Goal: Task Accomplishment & Management: Manage account settings

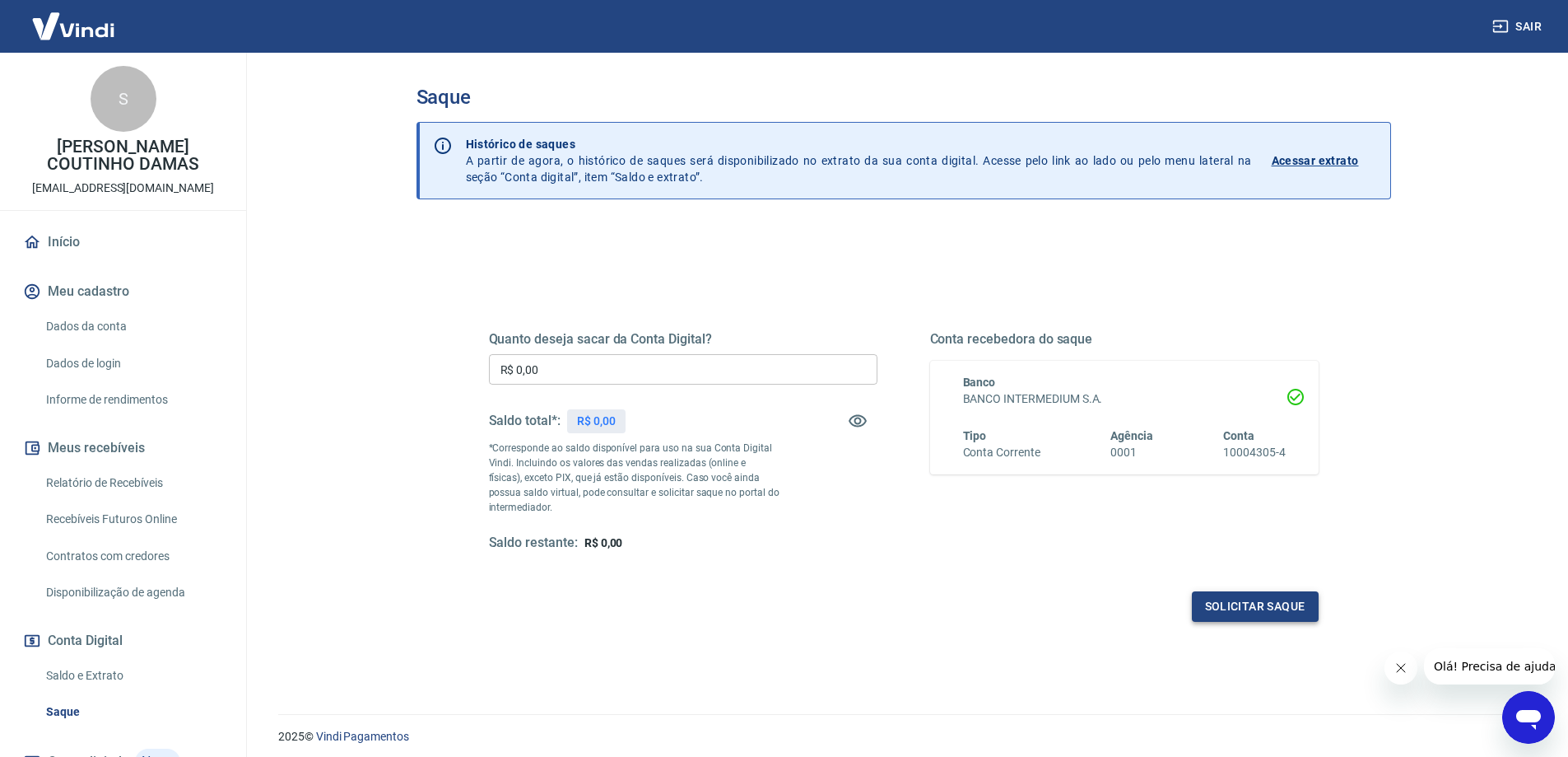
click at [1215, 602] on button "Solicitar saque" at bounding box center [1254, 606] width 126 height 30
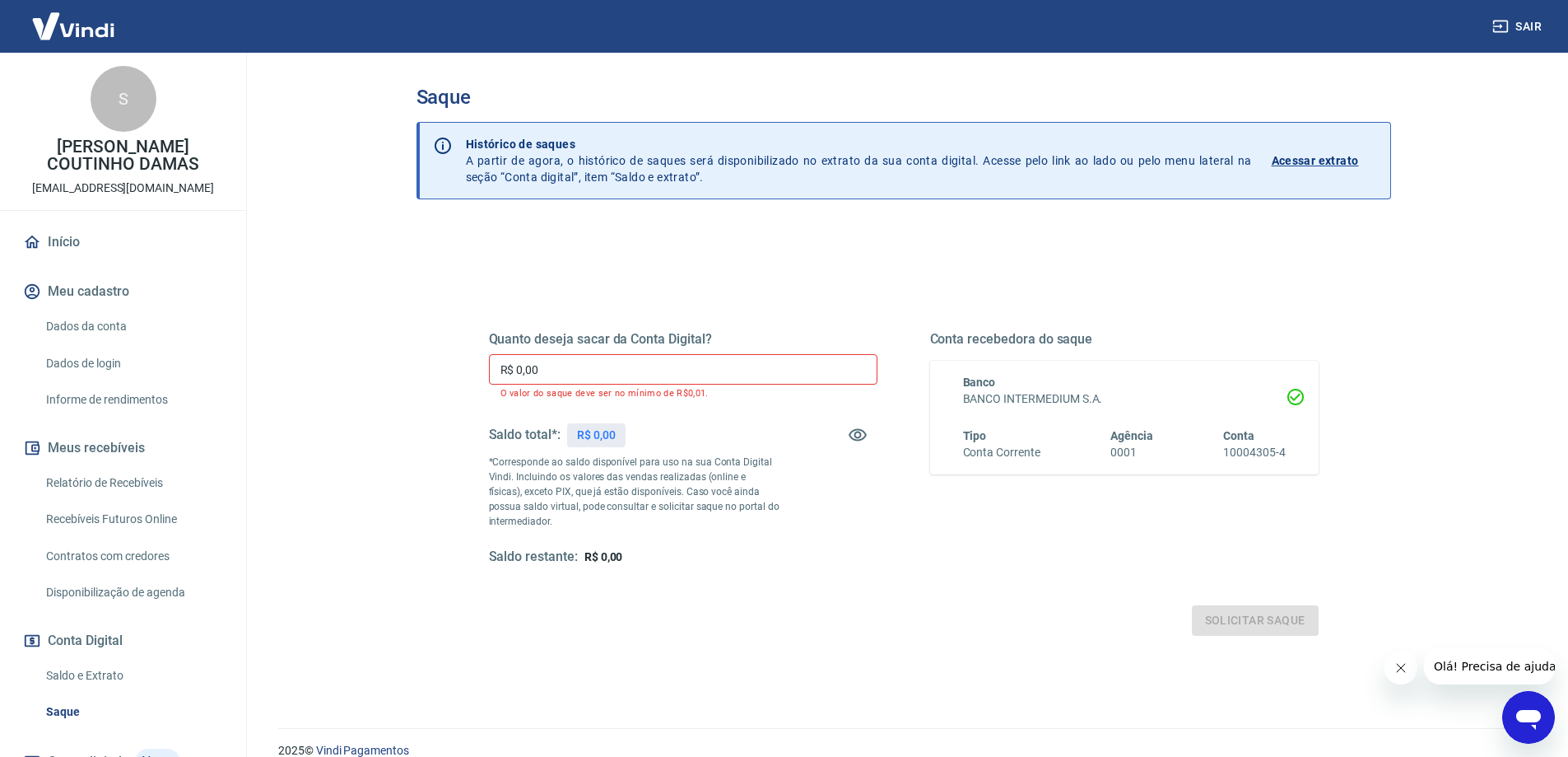
click at [1215, 602] on div "Quanto deseja sacar da Conta Digital? R$ 0,00 ​ O valor do saque deve ser no mí…" at bounding box center [904, 463] width 829 height 344
click at [518, 466] on p "*Corresponde ao saldo disponível para uso na sua Conta Digital Vindi. Incluindo…" at bounding box center [635, 491] width 291 height 74
drag, startPoint x: 518, startPoint y: 470, endPoint x: 541, endPoint y: 472, distance: 23.1
click at [541, 472] on p "*Corresponde ao saldo disponível para uso na sua Conta Digital Vindi. Incluindo…" at bounding box center [635, 491] width 291 height 74
drag, startPoint x: 536, startPoint y: 490, endPoint x: 574, endPoint y: 488, distance: 38.1
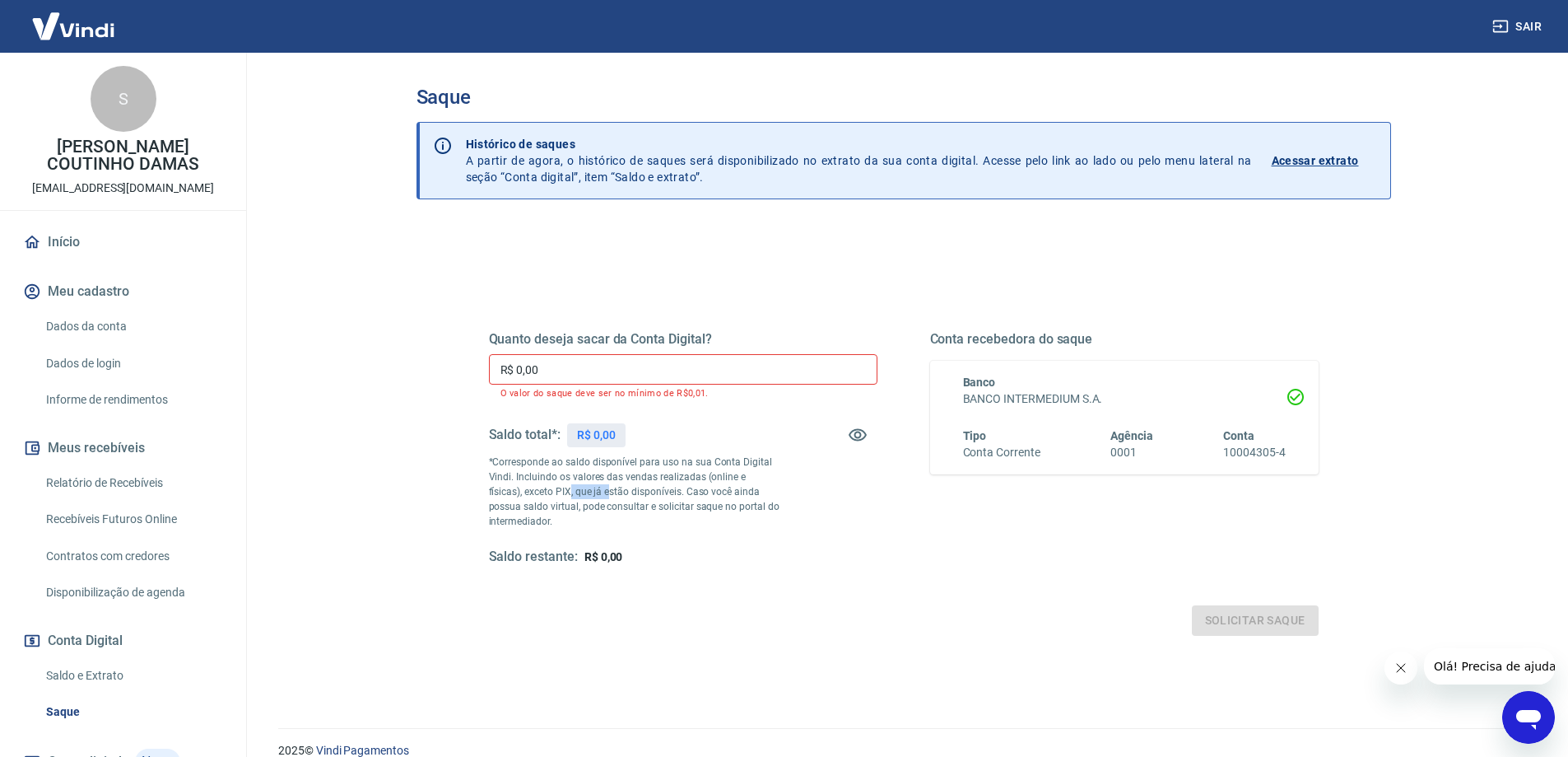
click at [574, 488] on p "*Corresponde ao saldo disponível para uso na sua Conta Digital Vindi. Incluindo…" at bounding box center [635, 491] width 291 height 74
click at [555, 514] on p "*Corresponde ao saldo disponível para uso na sua Conta Digital Vindi. Incluindo…" at bounding box center [635, 491] width 291 height 74
click at [1324, 155] on p "Acessar extrato" at bounding box center [1315, 160] width 87 height 16
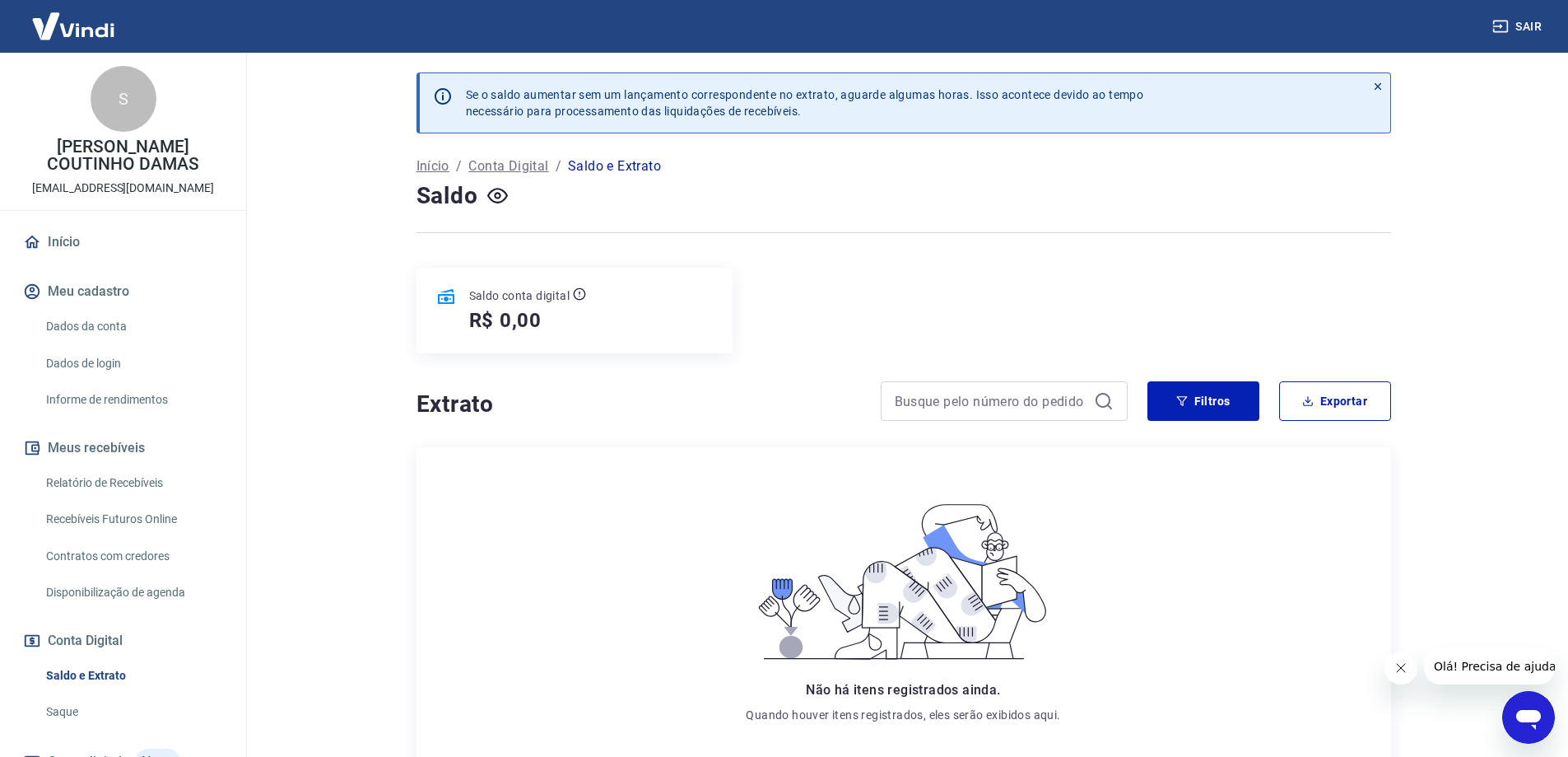
click at [65, 233] on link "Início" at bounding box center [123, 242] width 206 height 36
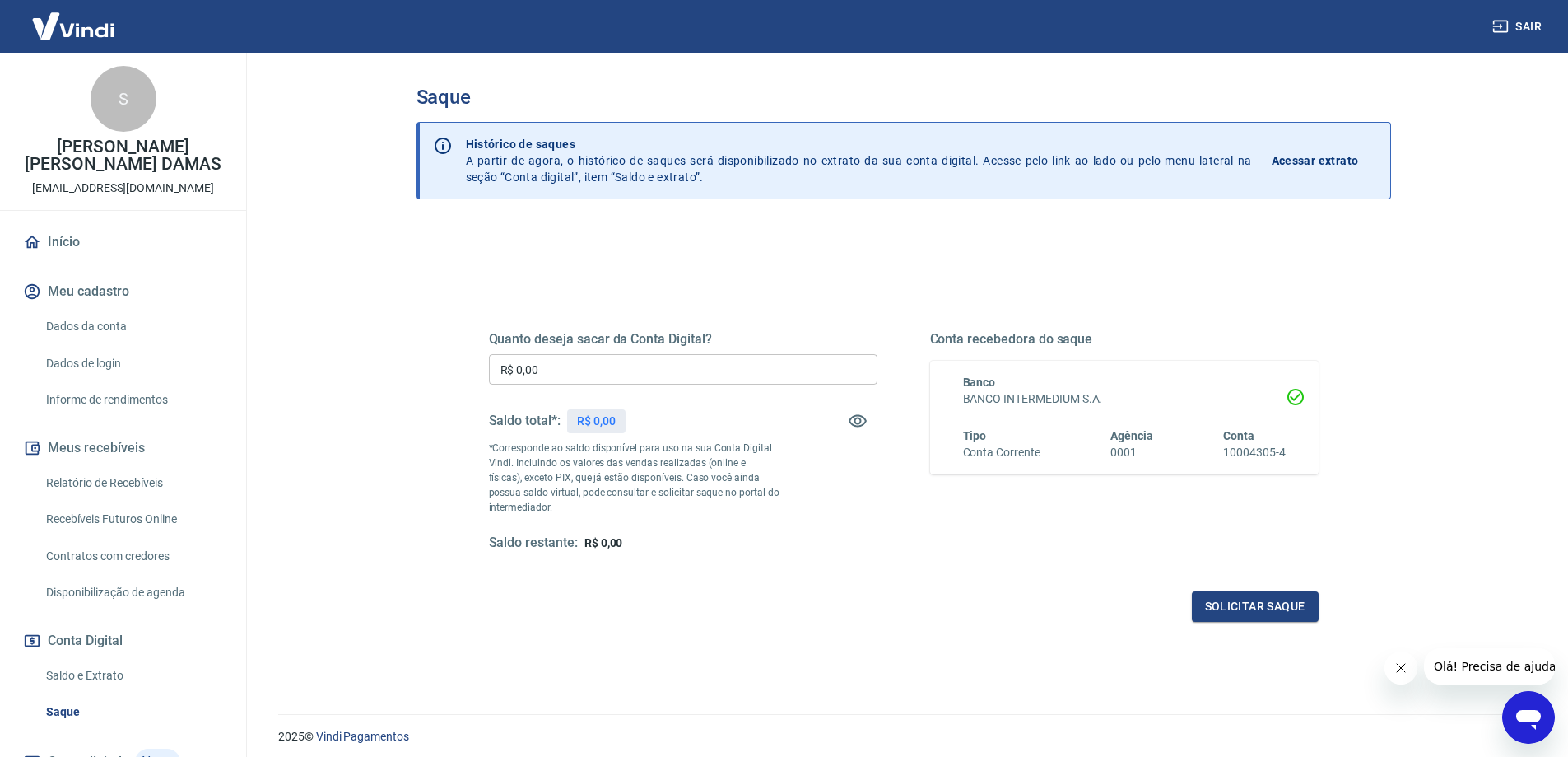
click at [569, 366] on input "R$ 0,00" at bounding box center [683, 368] width 388 height 30
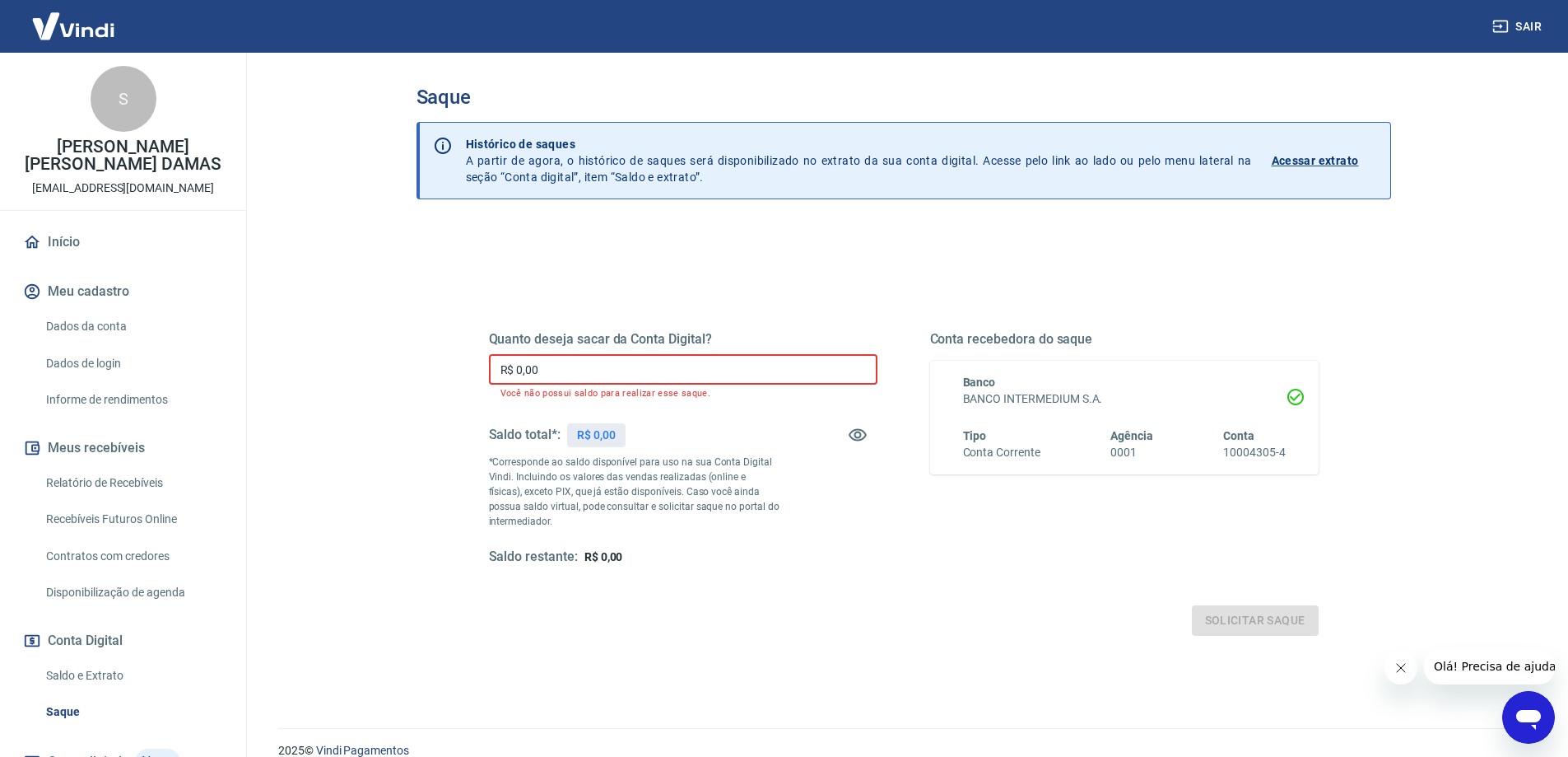
type input "R$ 0,00"
click at [861, 434] on icon "button" at bounding box center [858, 435] width 20 height 20
